Goal: Navigation & Orientation: Find specific page/section

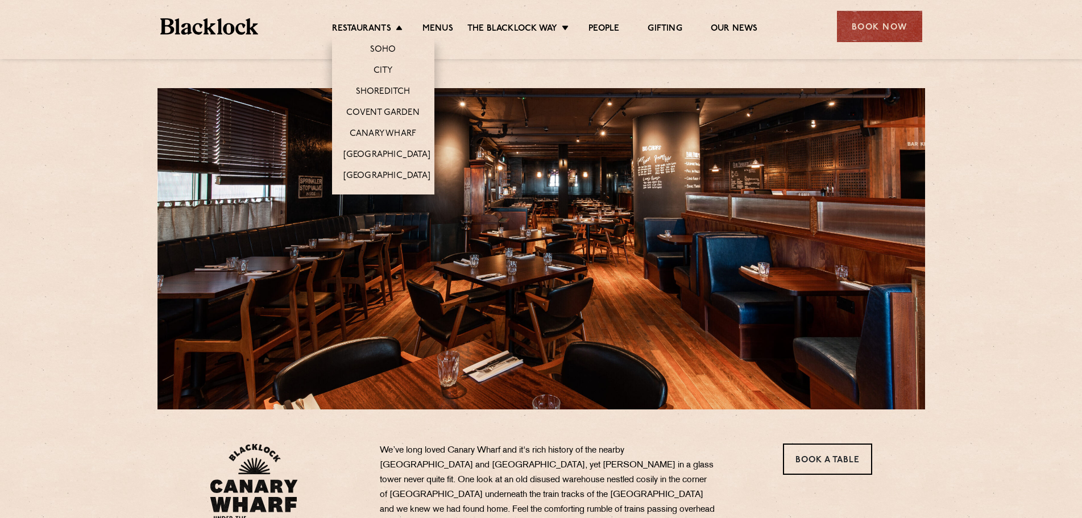
click at [397, 105] on li "Covent Garden" at bounding box center [383, 112] width 102 height 21
click at [397, 107] on link "Covent Garden" at bounding box center [382, 113] width 73 height 13
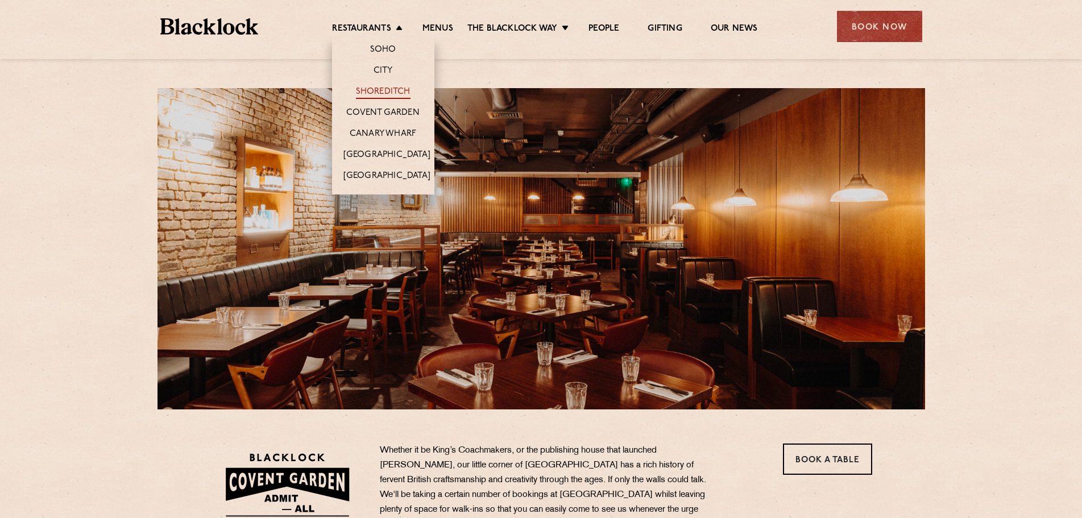
click at [388, 92] on link "Shoreditch" at bounding box center [383, 92] width 55 height 13
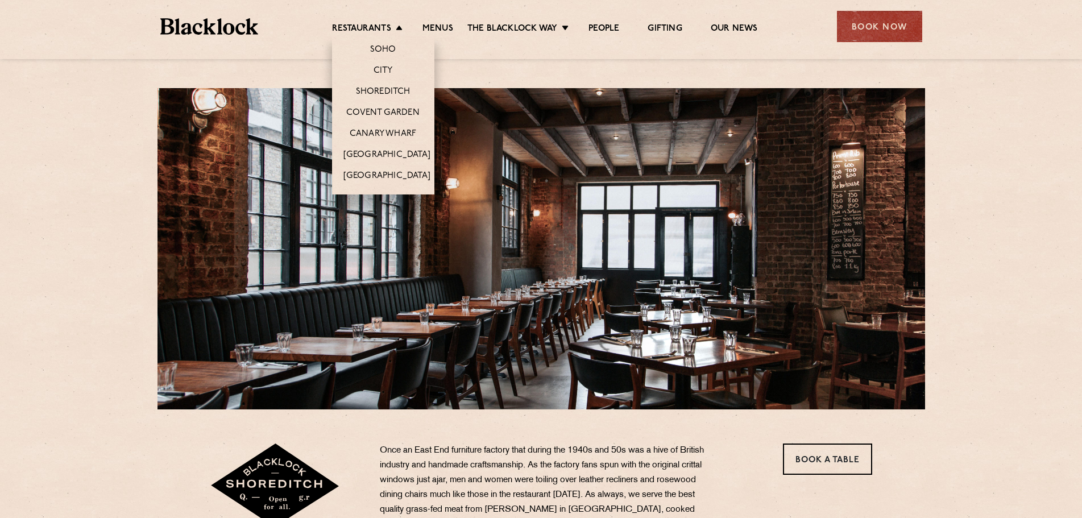
click at [389, 64] on li "City" at bounding box center [383, 70] width 102 height 21
click at [388, 72] on link "City" at bounding box center [382, 71] width 19 height 13
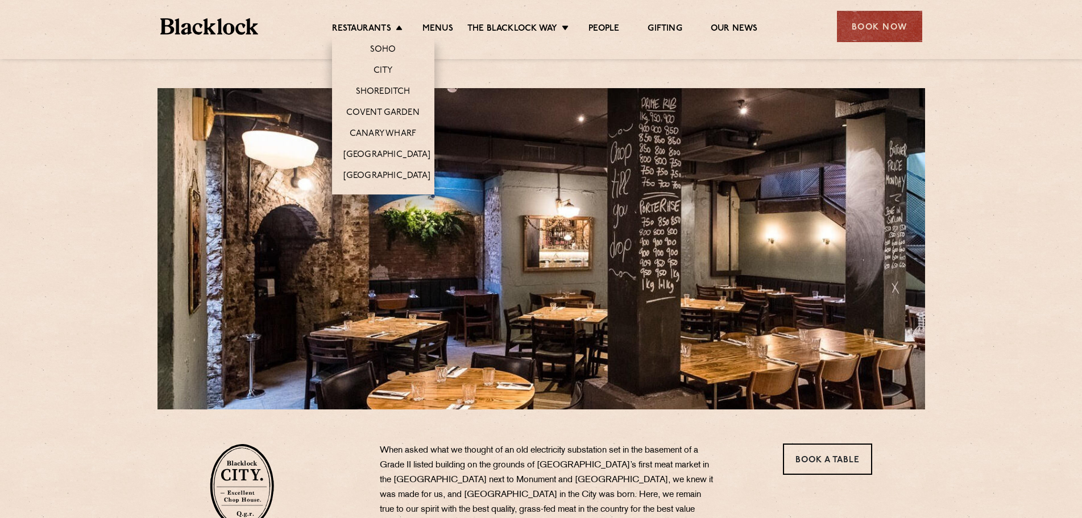
click at [391, 43] on li "Soho" at bounding box center [383, 48] width 102 height 24
click at [391, 47] on link "Soho" at bounding box center [383, 50] width 26 height 13
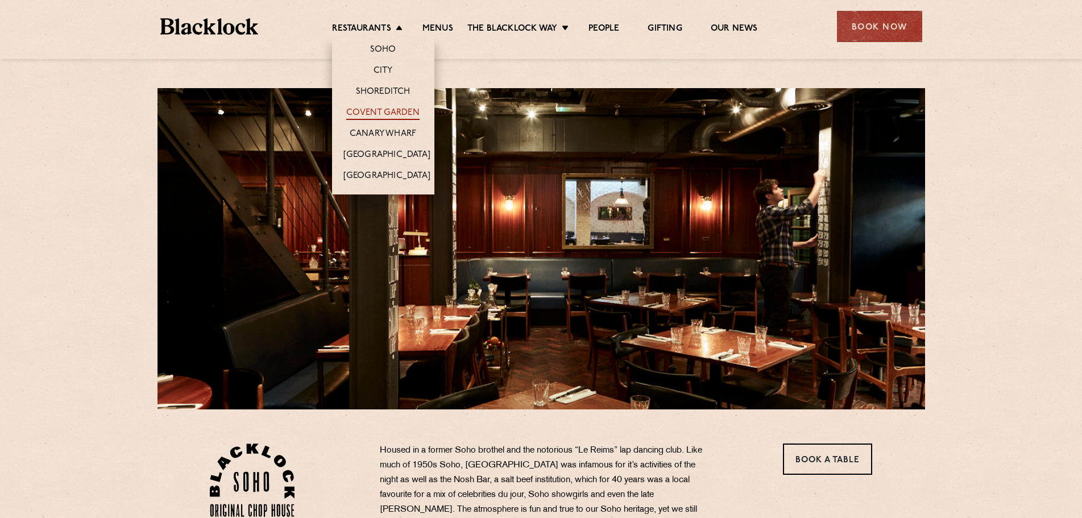
click at [394, 111] on link "Covent Garden" at bounding box center [382, 113] width 73 height 13
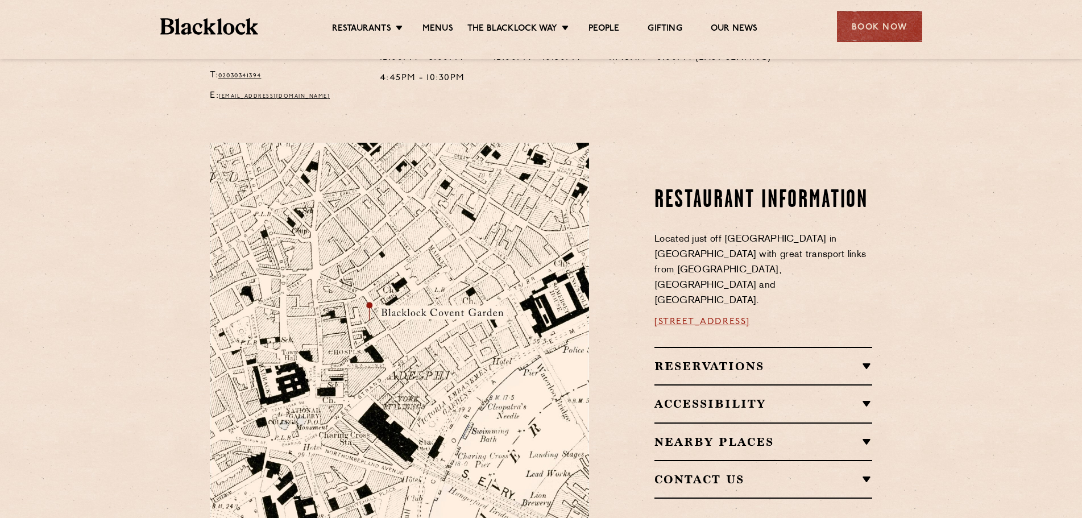
scroll to position [796, 0]
